Goal: Complete Application Form: Complete application form

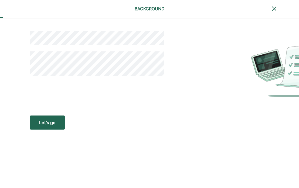
click at [59, 122] on button "Let’s go Save Let’s go" at bounding box center [47, 122] width 35 height 14
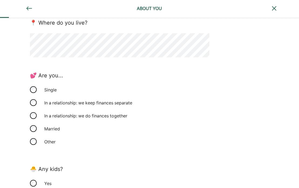
scroll to position [87, 0]
click at [59, 90] on div "Single" at bounding box center [68, 89] width 54 height 13
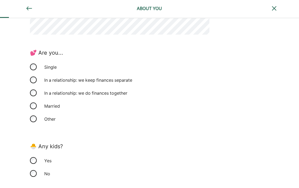
scroll to position [114, 0]
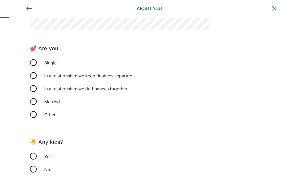
click at [106, 74] on div "In a relationship: we keep finances separate" at bounding box center [88, 75] width 94 height 13
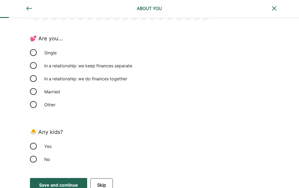
scroll to position [131, 0]
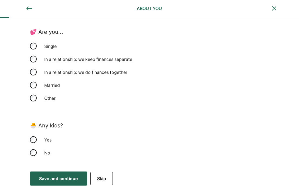
click at [52, 141] on div "Yes" at bounding box center [68, 139] width 54 height 13
click at [64, 181] on div "Save and continue" at bounding box center [58, 178] width 39 height 6
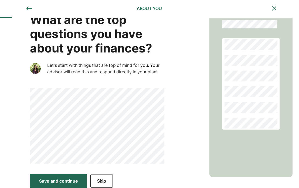
scroll to position [24, 0]
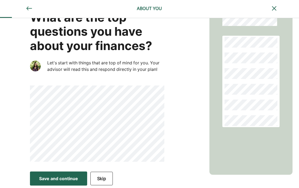
click at [80, 176] on button "Save and continue Save Save and continue" at bounding box center [58, 178] width 57 height 14
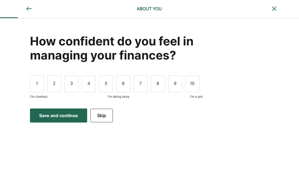
scroll to position [0, 0]
click at [92, 83] on div "4" at bounding box center [89, 83] width 14 height 17
click at [65, 120] on button "Save and continue Save Save and continue" at bounding box center [58, 115] width 57 height 14
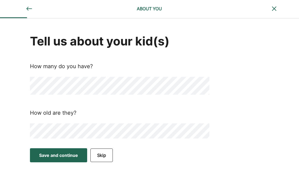
click at [54, 152] on div "Save and continue" at bounding box center [58, 155] width 39 height 6
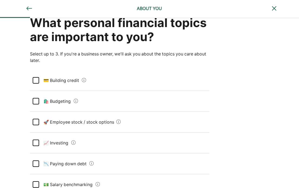
scroll to position [21, 0]
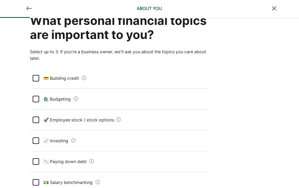
click at [33, 77] on div at bounding box center [36, 78] width 6 height 6
click at [36, 99] on div at bounding box center [36, 99] width 6 height 6
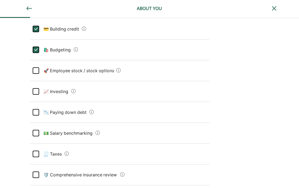
scroll to position [71, 0]
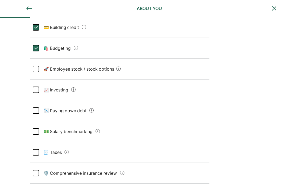
click at [35, 90] on div at bounding box center [36, 89] width 6 height 6
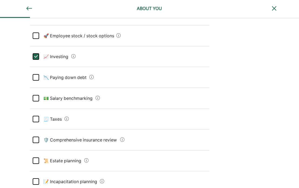
scroll to position [105, 0]
click at [35, 98] on div at bounding box center [36, 97] width 6 height 6
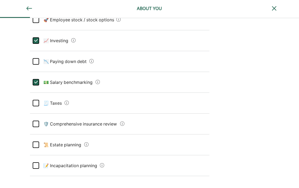
click at [34, 104] on div at bounding box center [36, 103] width 6 height 6
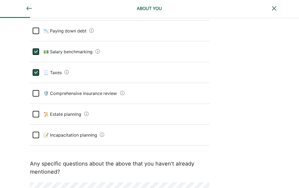
scroll to position [151, 0]
click at [34, 113] on div at bounding box center [36, 114] width 6 height 6
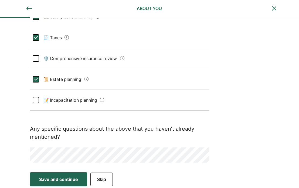
click at [56, 176] on div "Save and continue" at bounding box center [58, 179] width 39 height 6
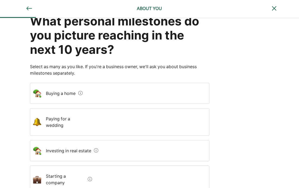
scroll to position [21, 0]
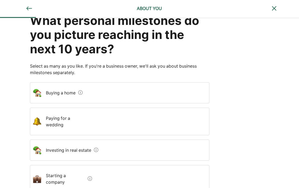
click at [62, 88] on home "Buying a home" at bounding box center [59, 92] width 35 height 15
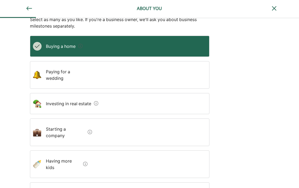
scroll to position [67, 0]
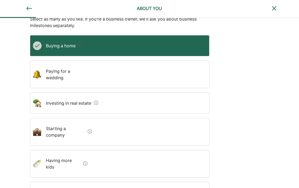
click at [64, 95] on estate "Investing in real estate" at bounding box center [67, 102] width 50 height 15
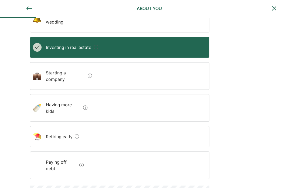
scroll to position [135, 0]
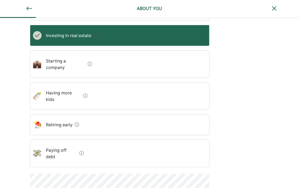
click at [64, 117] on early "Retiring early" at bounding box center [57, 124] width 31 height 15
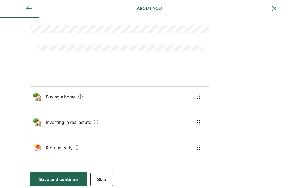
scroll to position [50, 0]
click at [57, 94] on home "Buying a home" at bounding box center [59, 96] width 35 height 15
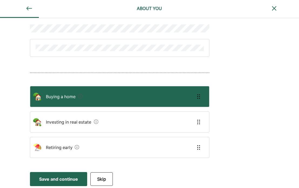
click at [57, 121] on estate "Investing in real estate" at bounding box center [67, 121] width 50 height 15
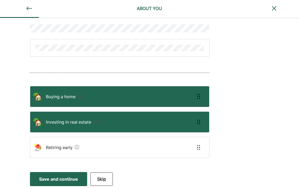
click at [55, 142] on early "Retiring early" at bounding box center [57, 147] width 31 height 15
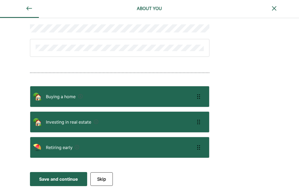
click at [63, 179] on div "Save and continue" at bounding box center [58, 178] width 39 height 6
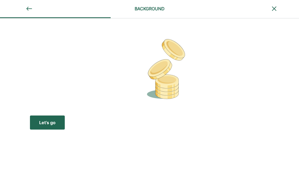
scroll to position [0, 0]
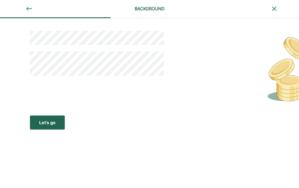
click at [51, 121] on div "Let’s go" at bounding box center [47, 122] width 16 height 6
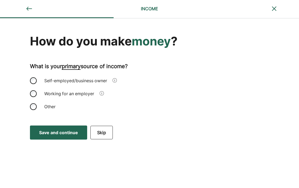
click at [62, 92] on div "Working for an employer" at bounding box center [69, 93] width 56 height 13
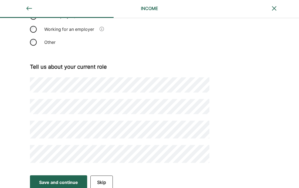
scroll to position [68, 0]
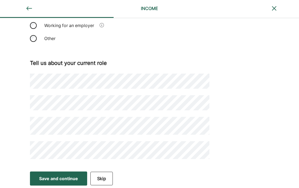
click at [57, 177] on div "Save and continue" at bounding box center [58, 178] width 39 height 6
click at [53, 175] on div "Save and continue" at bounding box center [58, 178] width 39 height 6
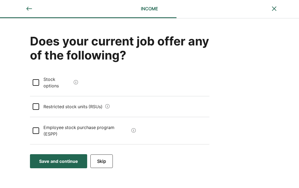
scroll to position [0, 0]
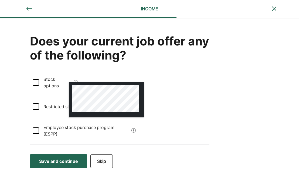
click at [74, 82] on div at bounding box center [107, 100] width 76 height 36
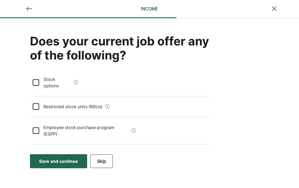
click at [58, 158] on div "Save and continue" at bounding box center [58, 161] width 39 height 6
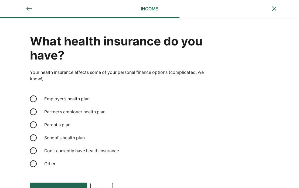
scroll to position [11, 0]
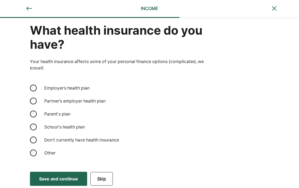
click at [71, 89] on div "Employer’s health plan" at bounding box center [68, 87] width 54 height 13
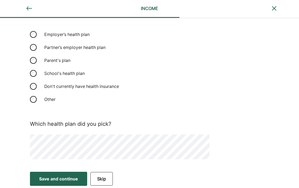
scroll to position [65, 0]
click at [54, 175] on div "Save and continue" at bounding box center [58, 178] width 39 height 6
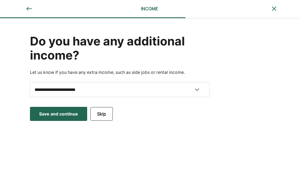
scroll to position [0, 0]
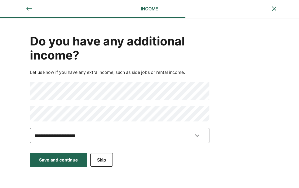
click at [55, 136] on select "**********" at bounding box center [120, 135] width 180 height 15
select select "**********"
click at [30, 128] on select "**********" at bounding box center [120, 135] width 180 height 15
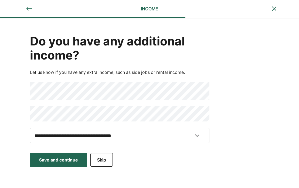
click at [56, 159] on div "Save and continue" at bounding box center [58, 159] width 39 height 6
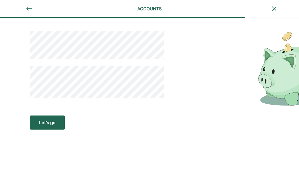
click at [52, 123] on div "Let’s go" at bounding box center [47, 122] width 16 height 6
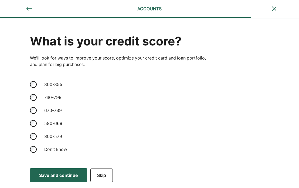
click at [50, 110] on div "670-739" at bounding box center [68, 110] width 54 height 13
click at [64, 173] on div "Save and continue" at bounding box center [58, 175] width 39 height 6
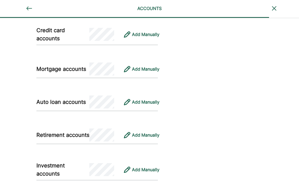
scroll to position [273, 0]
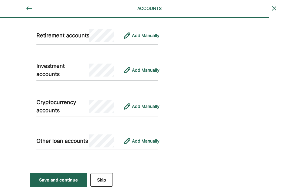
click at [97, 179] on button "Skip" at bounding box center [101, 179] width 22 height 13
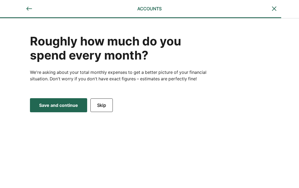
scroll to position [0, 0]
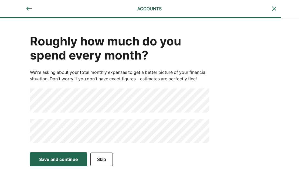
click at [77, 160] on div "Save and continue" at bounding box center [58, 159] width 39 height 6
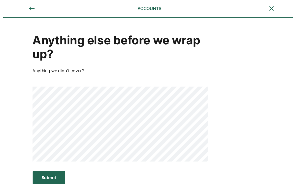
scroll to position [3, 0]
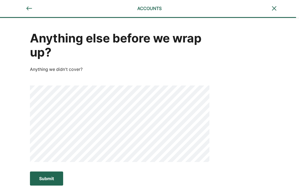
click at [57, 180] on button "Submit Submit Submit" at bounding box center [46, 178] width 33 height 14
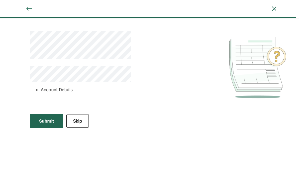
click at [52, 121] on div "Submit" at bounding box center [46, 120] width 15 height 6
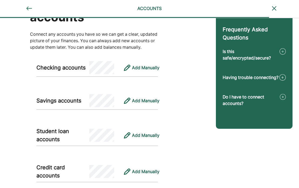
scroll to position [34, 0]
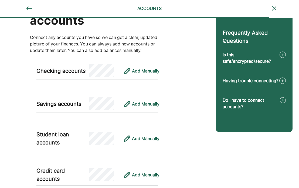
click at [136, 70] on div "Add Manually" at bounding box center [146, 70] width 28 height 6
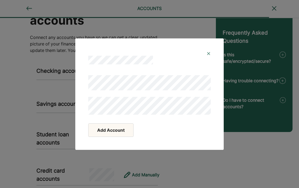
click at [114, 131] on button "Add Account" at bounding box center [110, 129] width 45 height 13
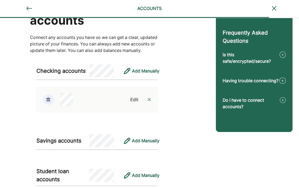
scroll to position [131, 0]
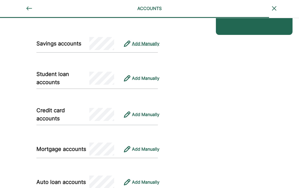
click at [142, 45] on div "Add Manually" at bounding box center [146, 43] width 28 height 6
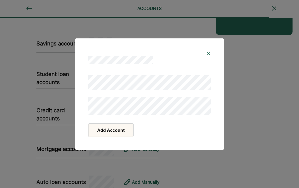
click at [101, 132] on button "Add Account" at bounding box center [110, 129] width 45 height 13
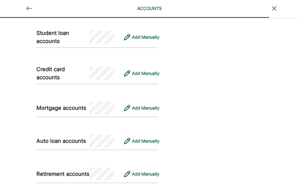
scroll to position [208, 0]
click at [147, 38] on div "Add Manually" at bounding box center [146, 37] width 28 height 6
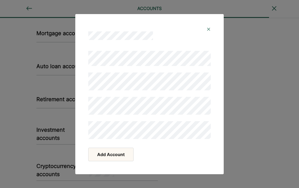
scroll to position [310, 0]
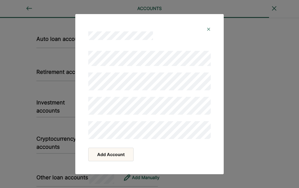
click at [116, 153] on button "Add Account" at bounding box center [110, 153] width 45 height 13
click at [104, 155] on button "Add Account" at bounding box center [110, 153] width 45 height 13
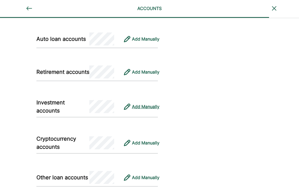
scroll to position [383, 0]
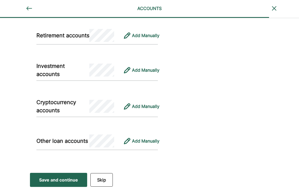
click at [105, 180] on button "Skip" at bounding box center [101, 179] width 22 height 13
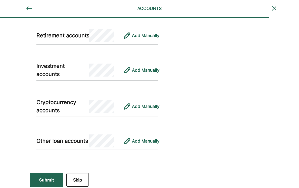
click at [85, 179] on button "Skip" at bounding box center [77, 179] width 22 height 13
click at [75, 175] on button "Skip" at bounding box center [77, 179] width 22 height 13
click at [45, 178] on div "Submit" at bounding box center [46, 179] width 15 height 6
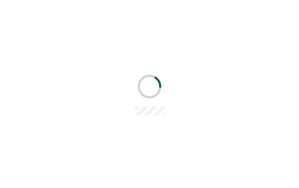
scroll to position [0, 0]
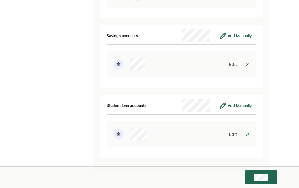
scroll to position [925, 0]
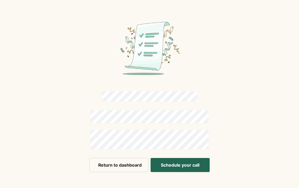
click at [177, 163] on button "Schedule your call" at bounding box center [180, 165] width 59 height 14
